Goal: Find contact information: Find contact information

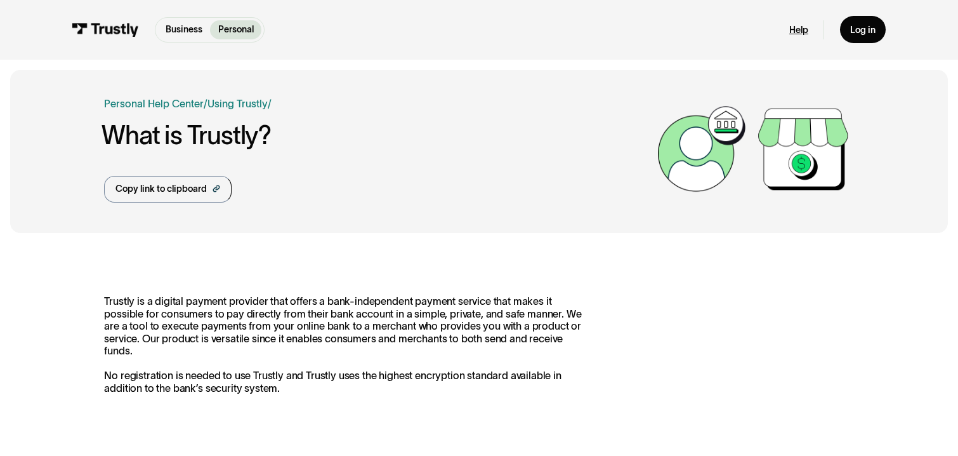
click at [794, 34] on link "Help" at bounding box center [798, 30] width 19 height 12
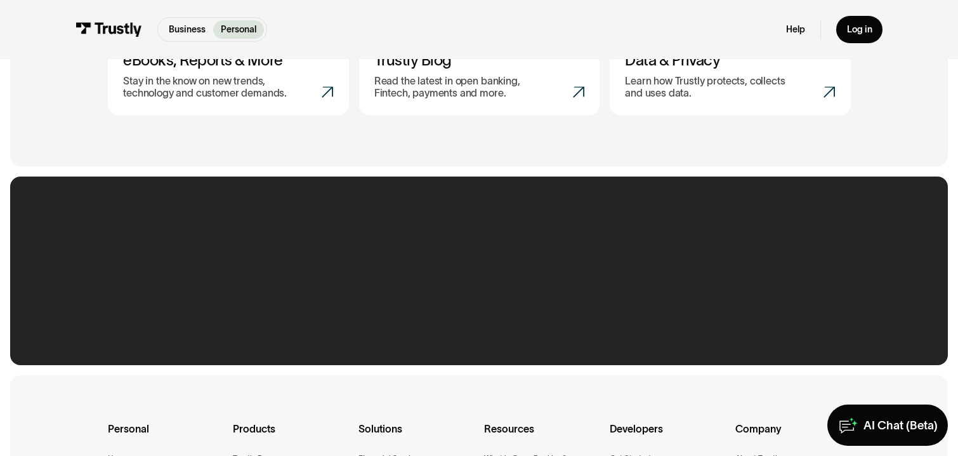
scroll to position [863, 0]
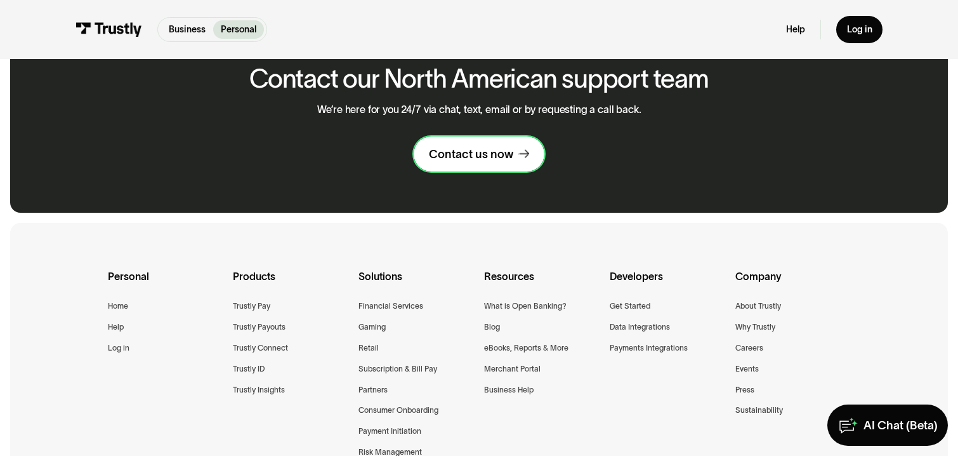
click at [454, 162] on link "Contact us now" at bounding box center [479, 154] width 131 height 36
